Goal: Navigation & Orientation: Find specific page/section

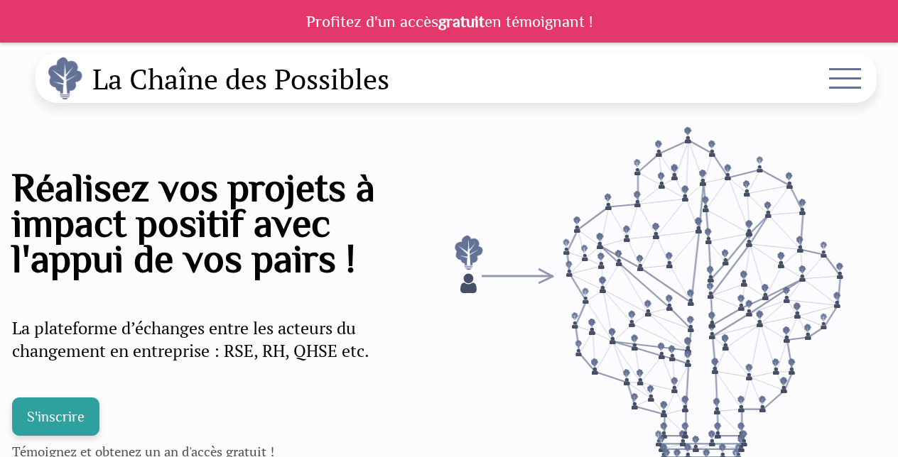
drag, startPoint x: 668, startPoint y: 291, endPoint x: 649, endPoint y: 289, distance: 19.3
click at [668, 291] on icon at bounding box center [710, 308] width 325 height 362
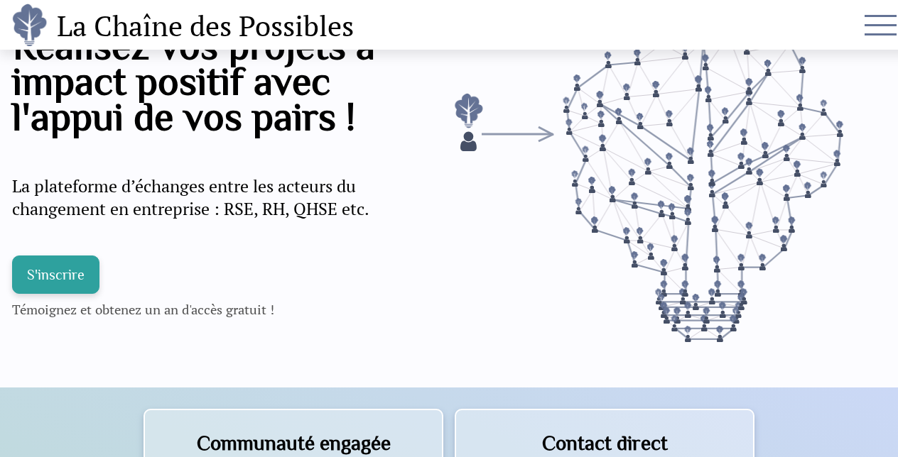
scroll to position [497, 0]
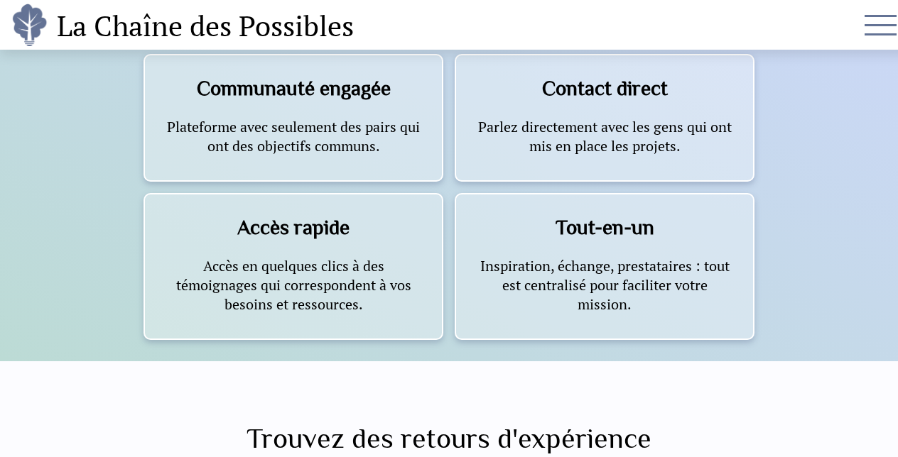
click at [321, 230] on h3 "Accès rapide" at bounding box center [293, 227] width 254 height 23
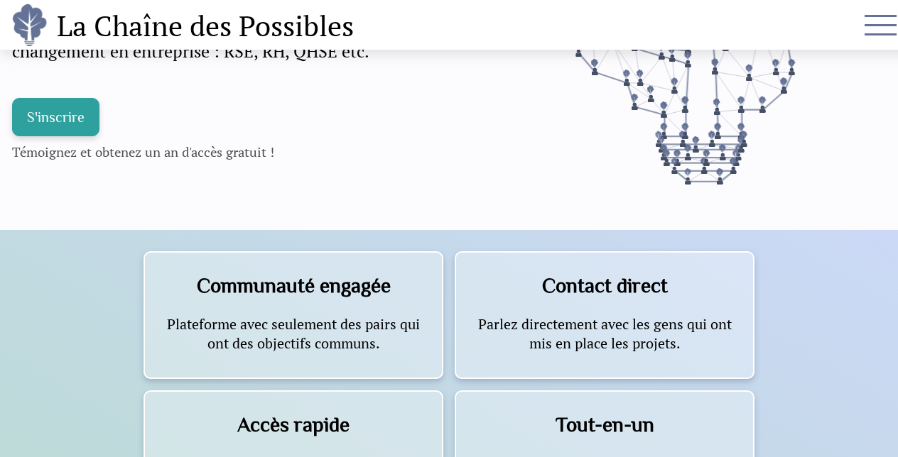
scroll to position [142, 0]
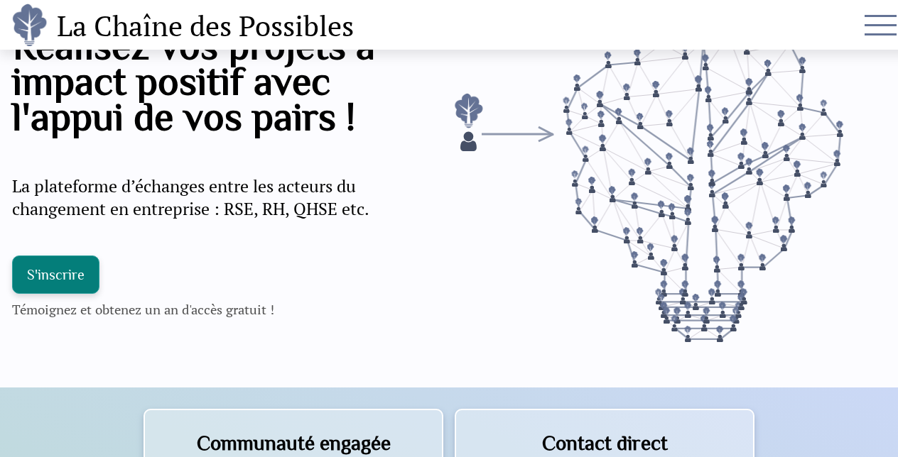
click at [74, 269] on div "S'inscrire" at bounding box center [55, 275] width 87 height 38
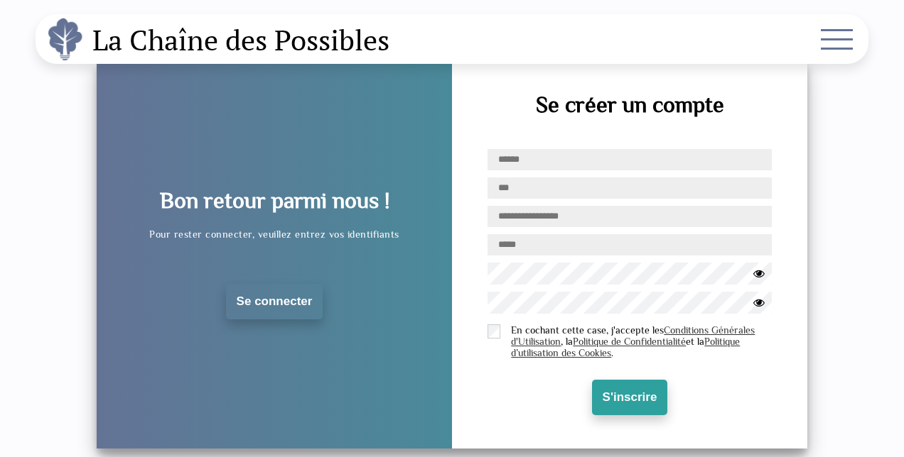
click at [849, 36] on label at bounding box center [836, 43] width 36 height 36
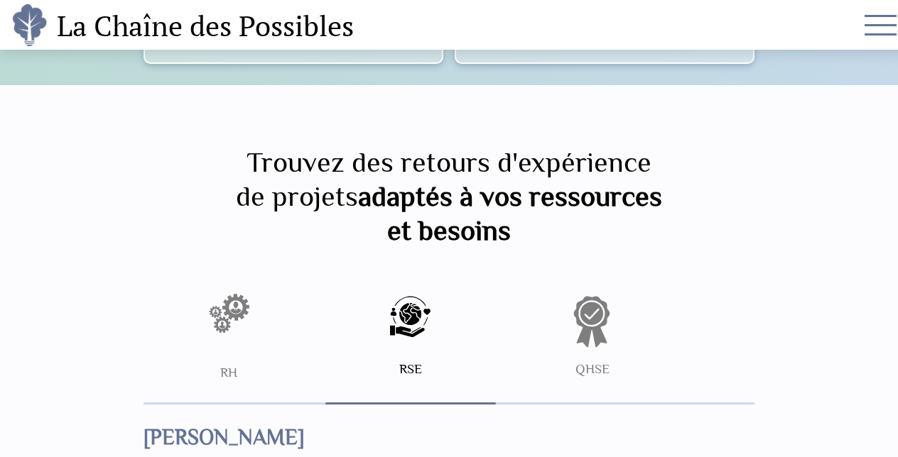
scroll to position [852, 0]
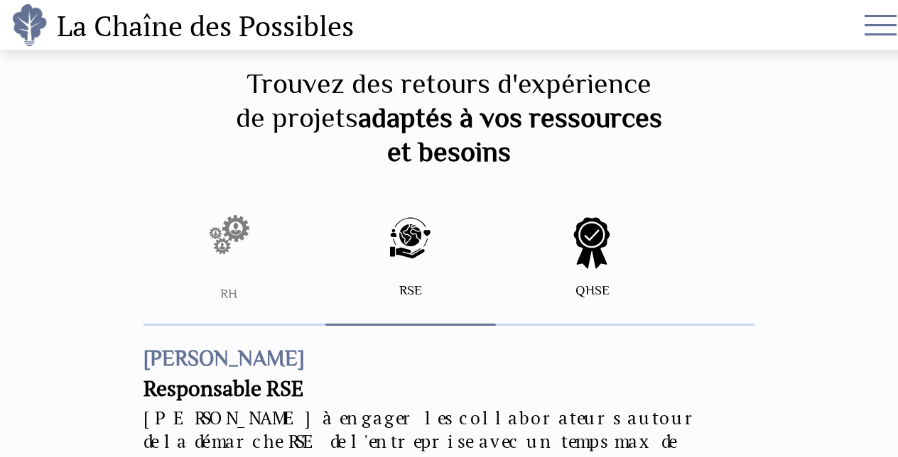
click at [622, 261] on div "QHSE" at bounding box center [592, 269] width 128 height 109
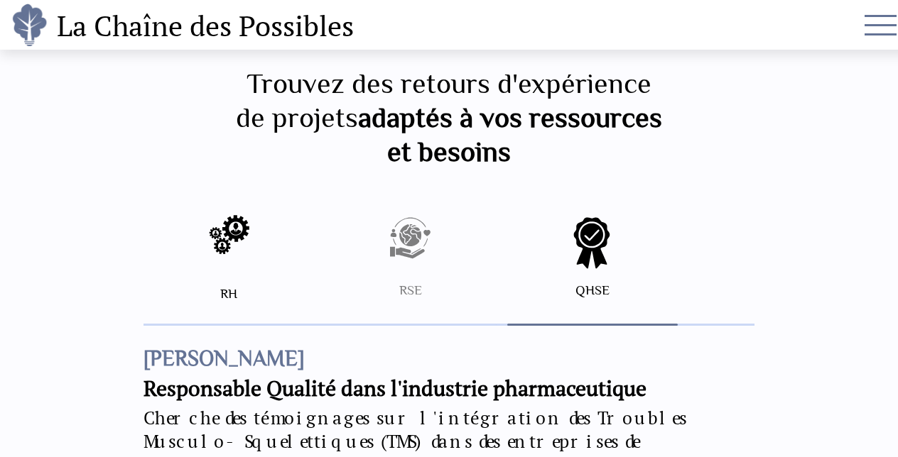
click at [211, 246] on div at bounding box center [228, 243] width 43 height 57
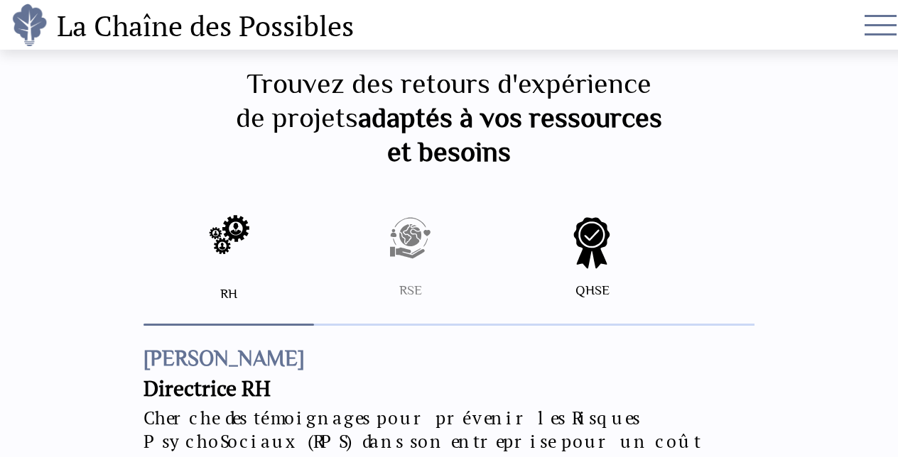
click at [570, 232] on div "QHSE" at bounding box center [592, 269] width 128 height 109
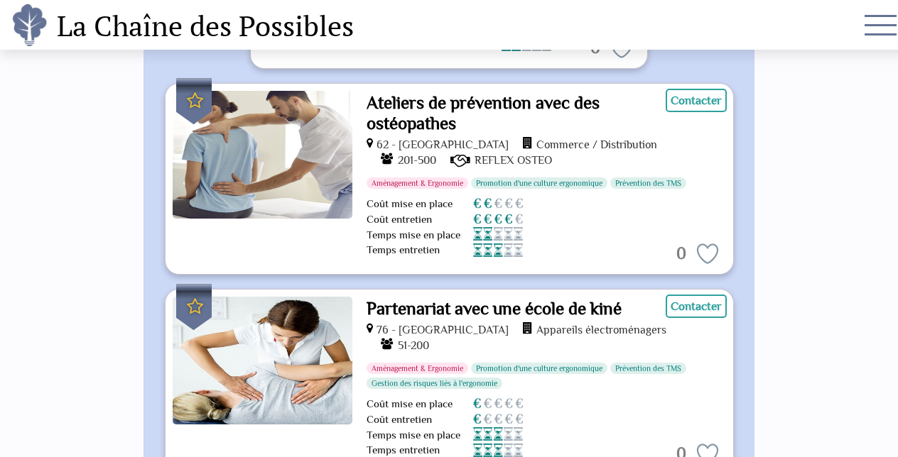
scroll to position [1563, 0]
